Goal: Task Accomplishment & Management: Complete application form

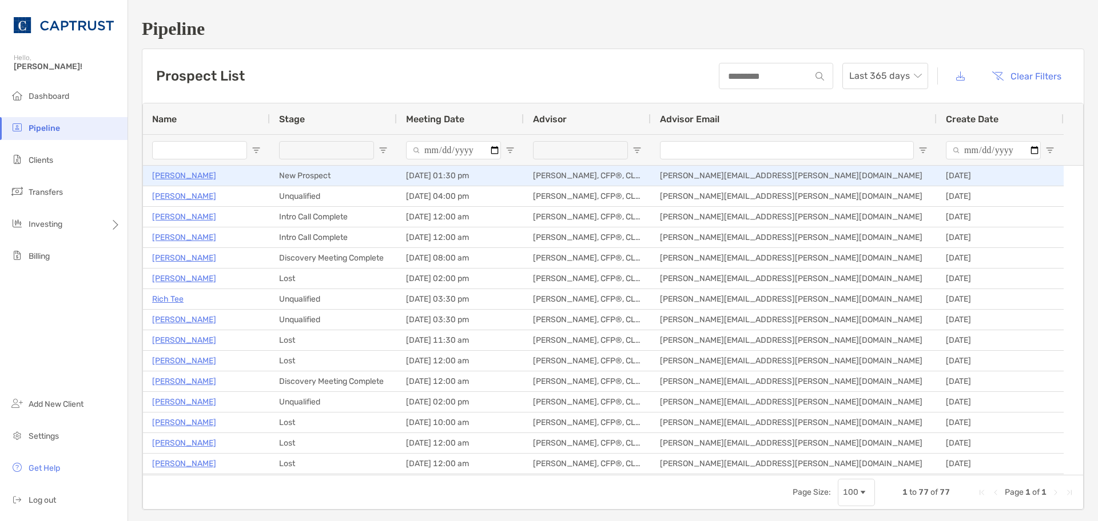
click at [184, 172] on p "[PERSON_NAME]" at bounding box center [184, 176] width 64 height 14
click at [190, 177] on p "[PERSON_NAME]" at bounding box center [184, 176] width 64 height 14
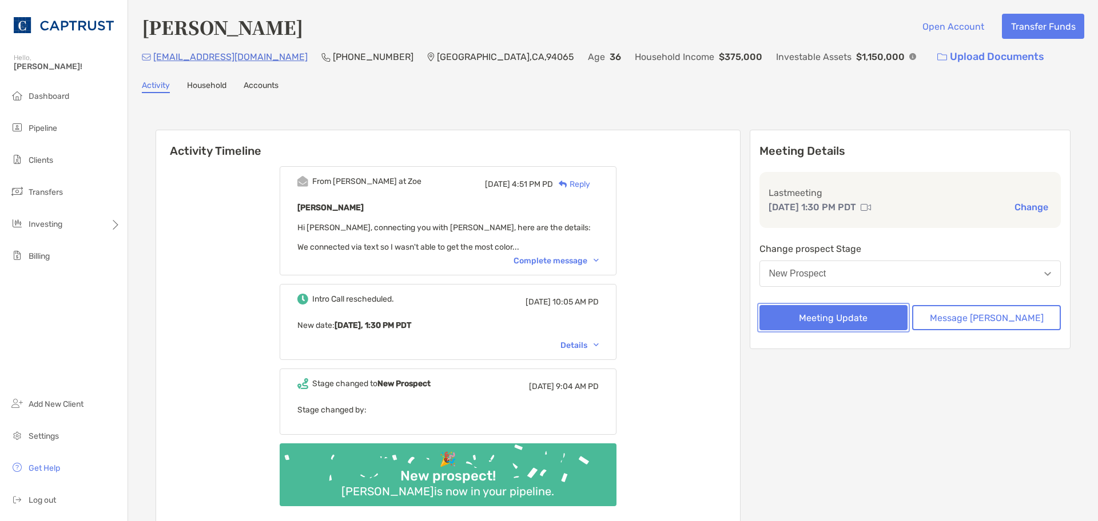
click at [849, 319] on button "Meeting Update" at bounding box center [833, 317] width 149 height 25
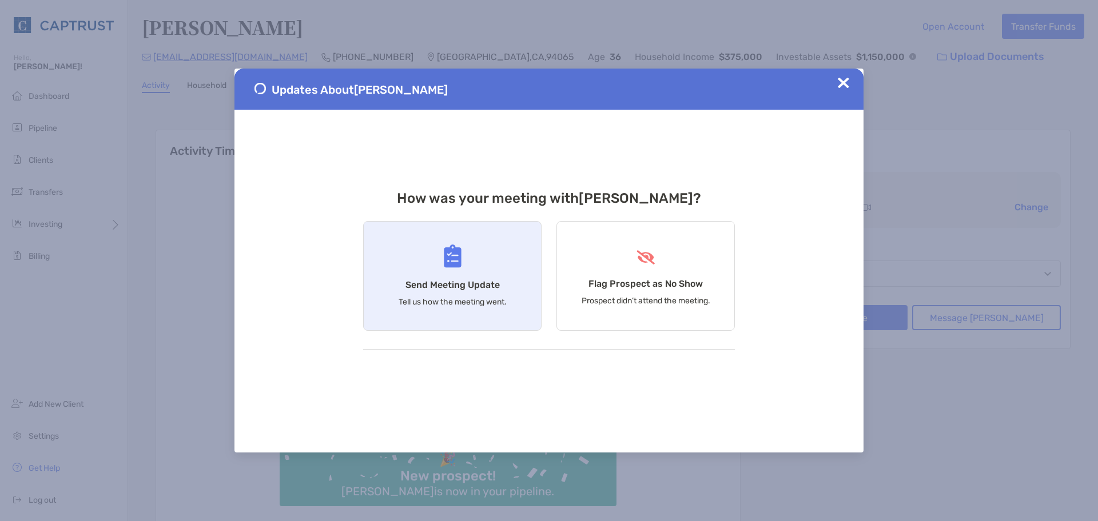
click at [441, 278] on div "Send Meeting Update Tell us how the meeting went." at bounding box center [452, 276] width 178 height 110
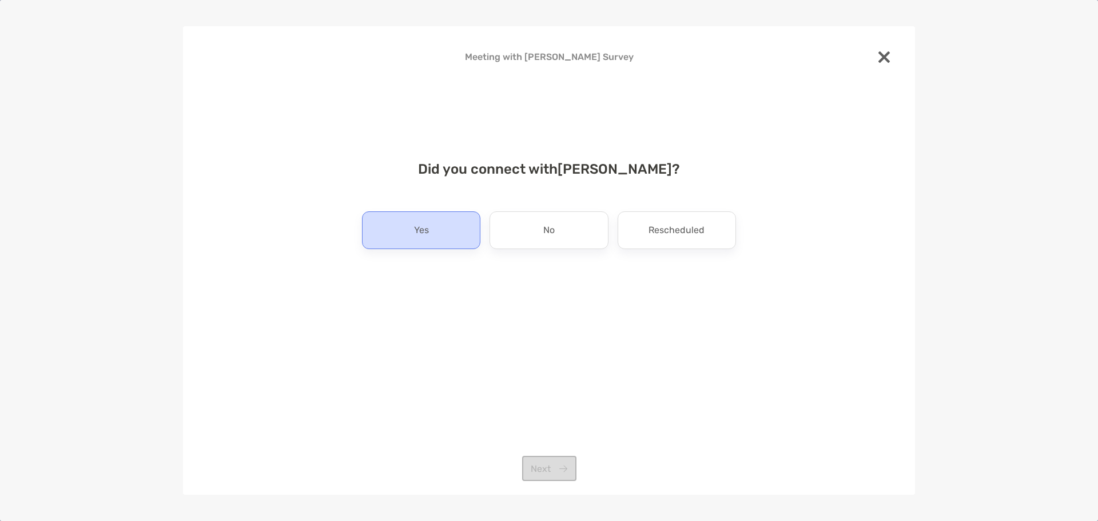
click at [451, 226] on div "Yes" at bounding box center [421, 231] width 118 height 38
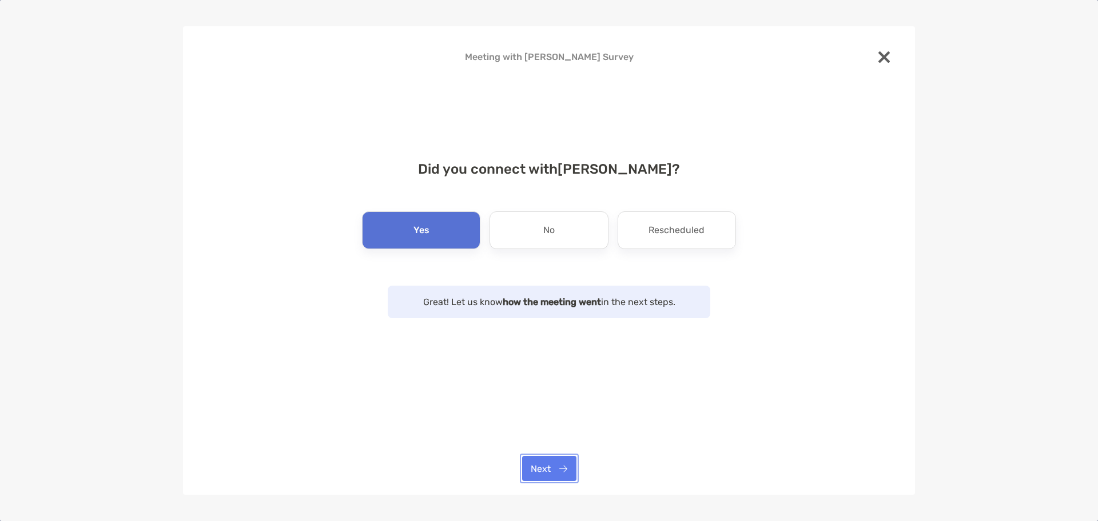
click at [547, 473] on button "Next" at bounding box center [549, 468] width 54 height 25
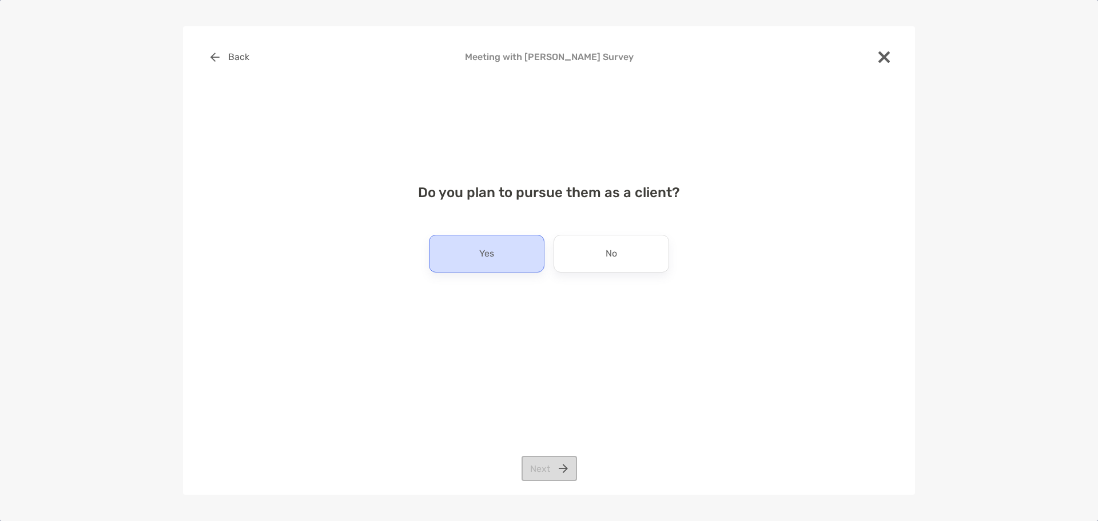
click at [516, 253] on div "Yes" at bounding box center [486, 254] width 115 height 38
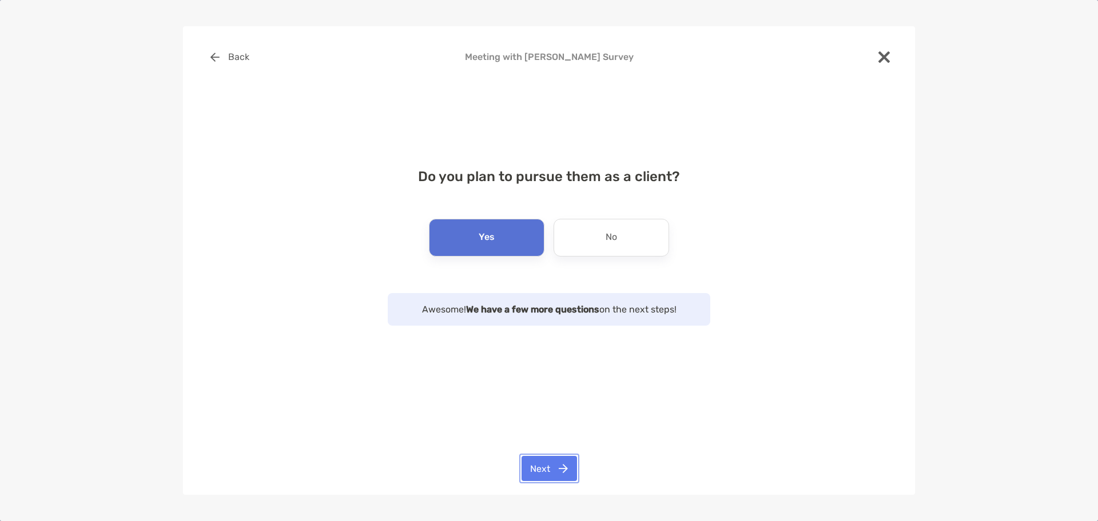
click at [552, 477] on button "Next" at bounding box center [548, 468] width 55 height 25
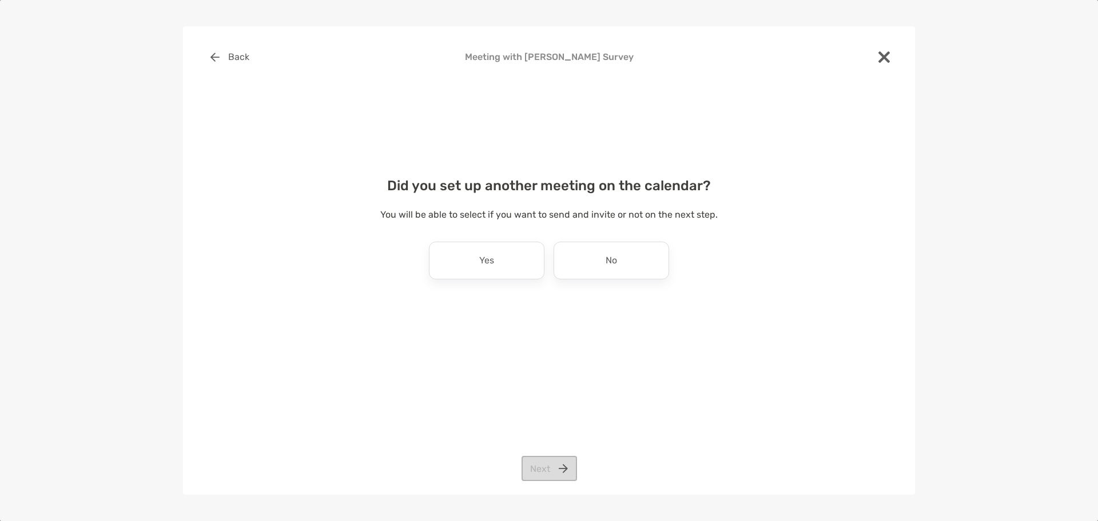
click at [552, 259] on div "Yes No" at bounding box center [549, 261] width 374 height 38
click at [560, 260] on div "No" at bounding box center [610, 261] width 115 height 38
click at [534, 467] on button "Next" at bounding box center [548, 468] width 55 height 25
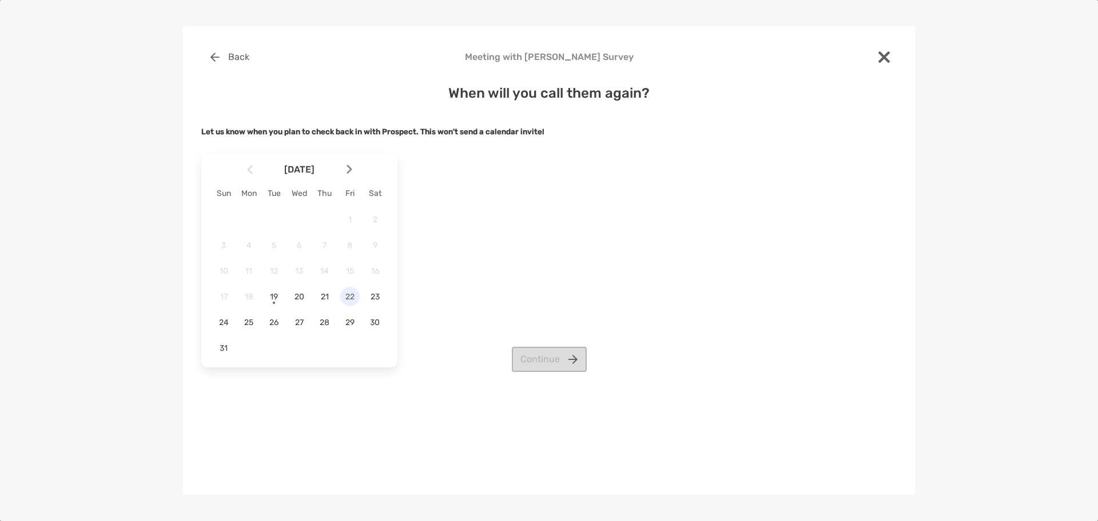
click at [350, 296] on span "22" at bounding box center [349, 297] width 19 height 10
click at [529, 358] on button "Continue" at bounding box center [549, 359] width 75 height 25
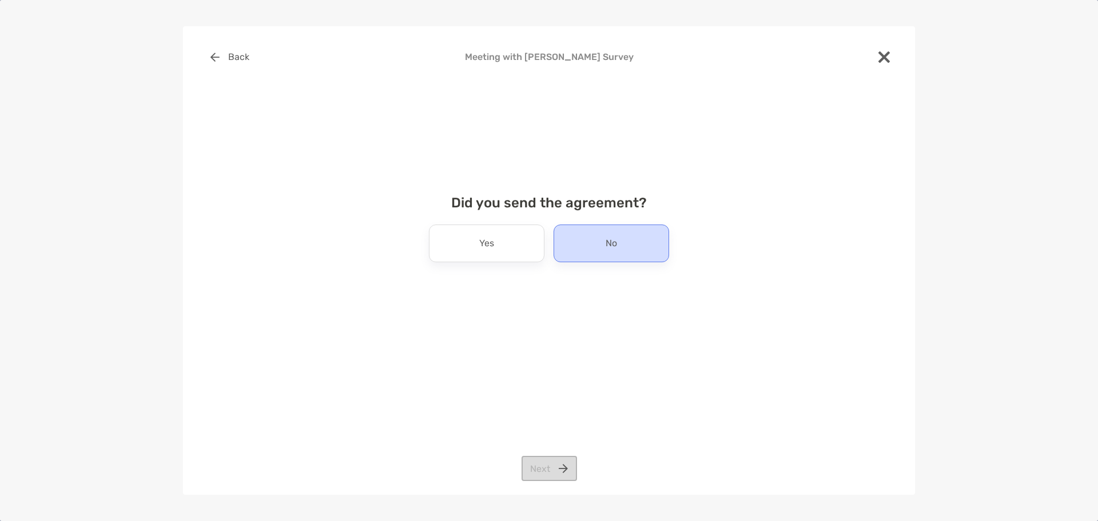
click at [571, 249] on div "No" at bounding box center [610, 244] width 115 height 38
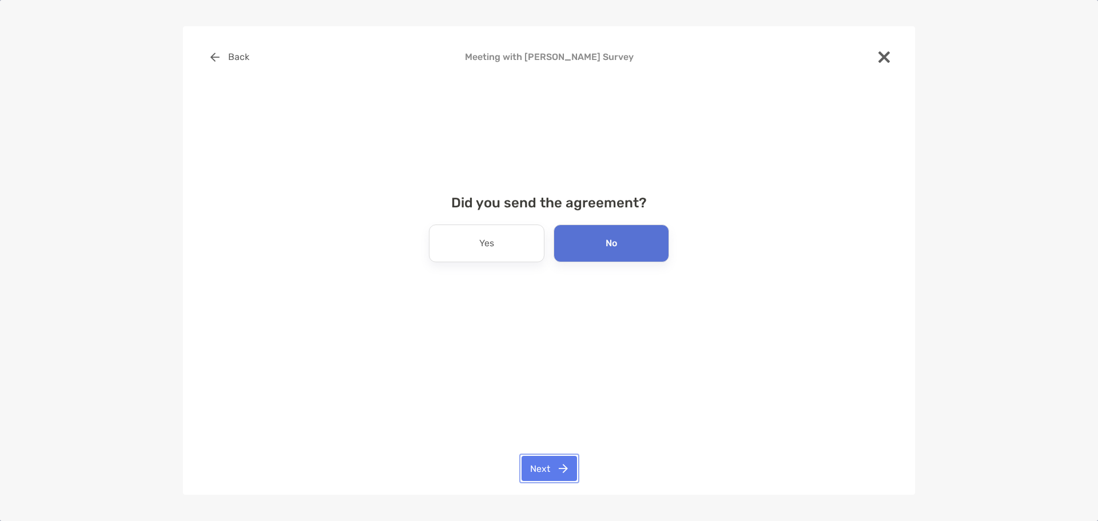
click at [547, 469] on button "Next" at bounding box center [548, 468] width 55 height 25
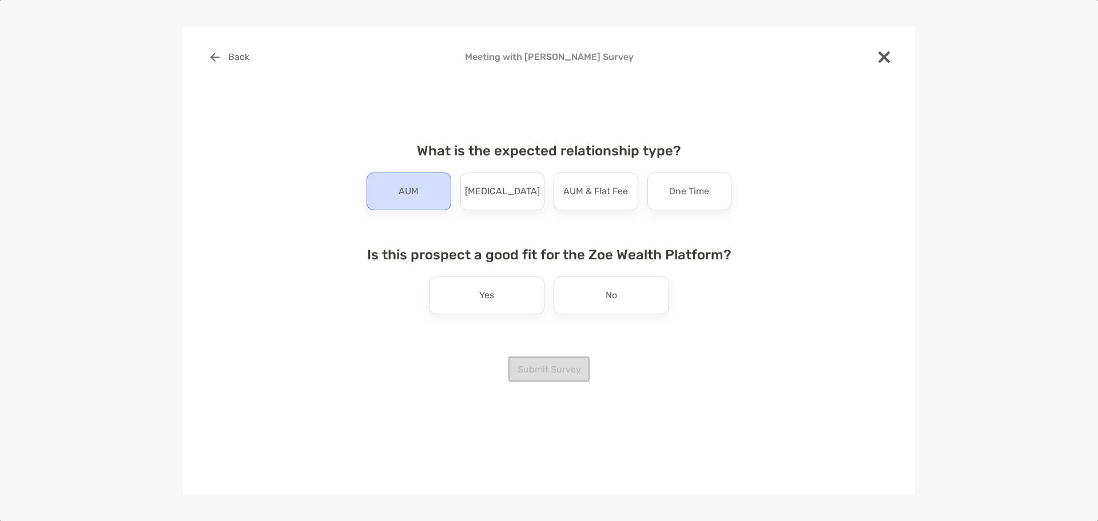
click at [408, 198] on p "AUM" at bounding box center [408, 191] width 20 height 18
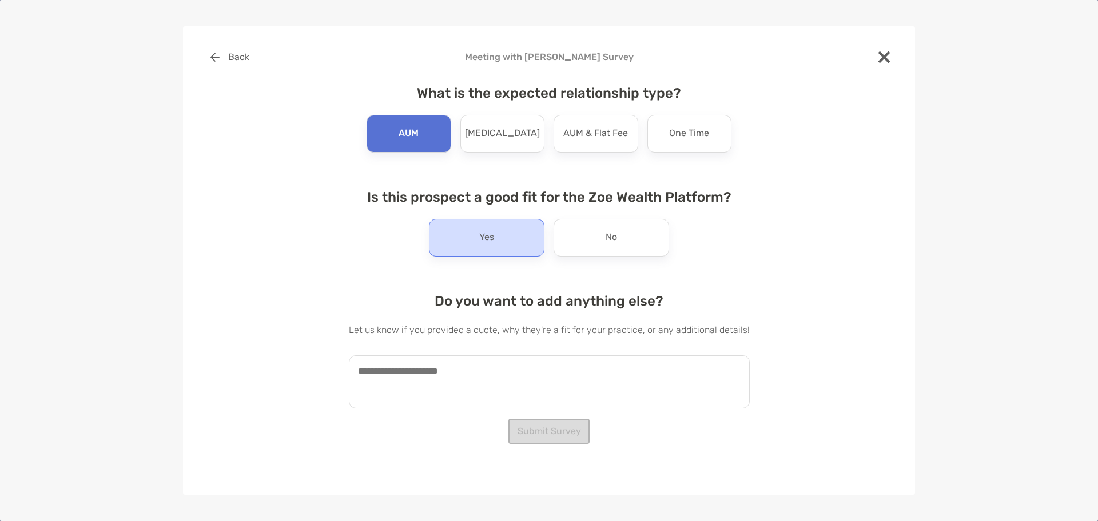
click at [482, 229] on p "Yes" at bounding box center [486, 238] width 15 height 18
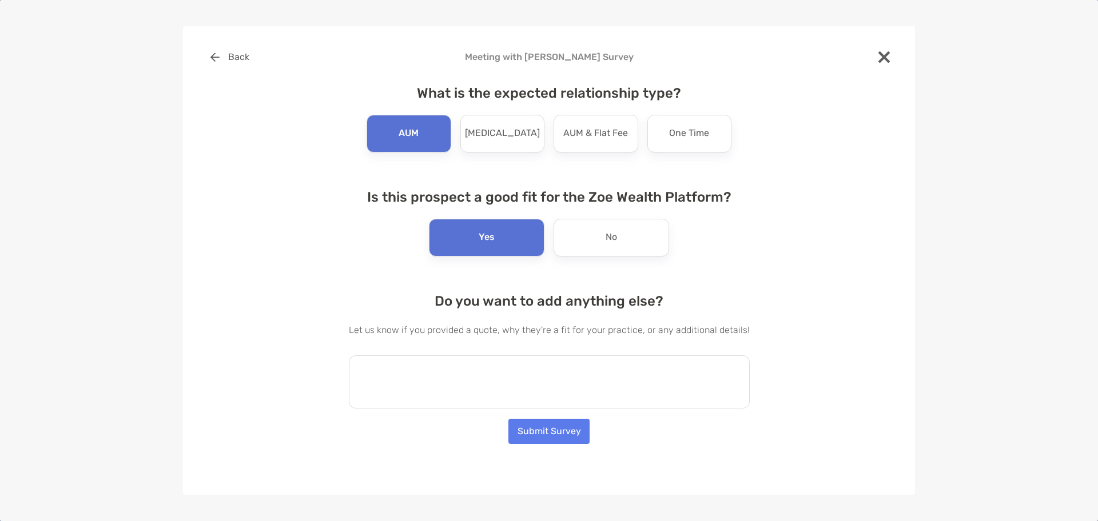
click at [467, 366] on textarea at bounding box center [549, 382] width 401 height 53
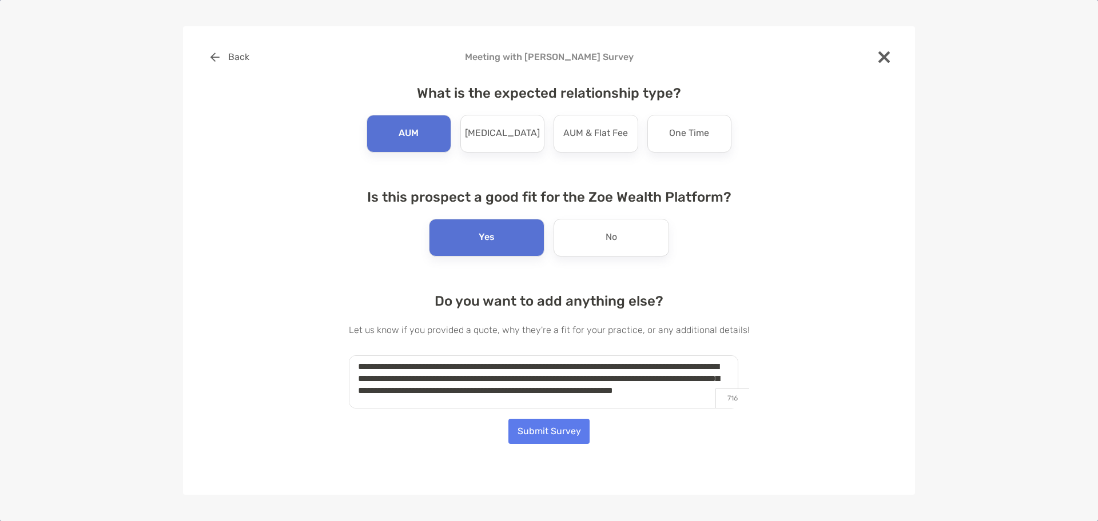
scroll to position [17, 0]
type textarea "**********"
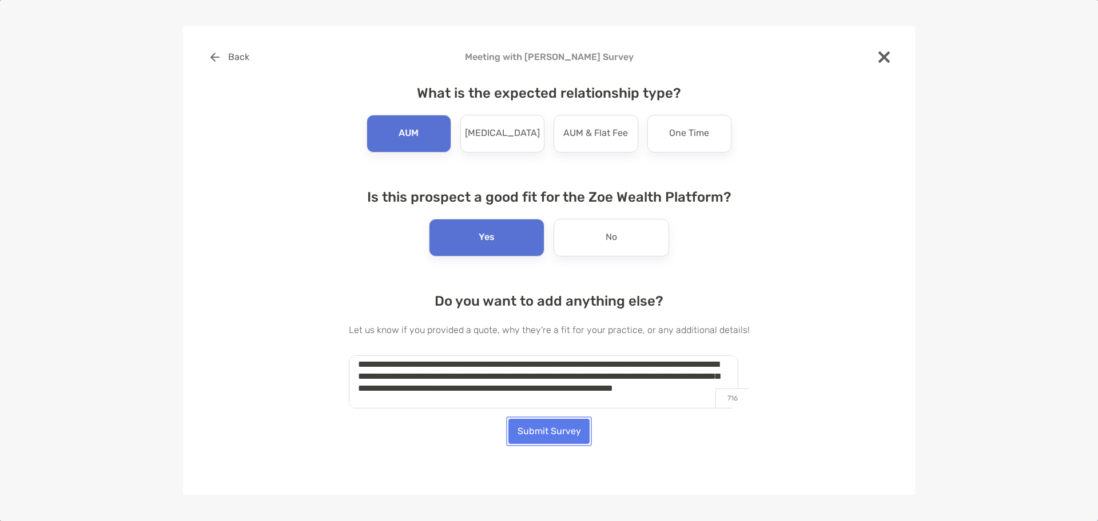
click at [535, 427] on button "Submit Survey" at bounding box center [548, 431] width 81 height 25
